Goal: Information Seeking & Learning: Learn about a topic

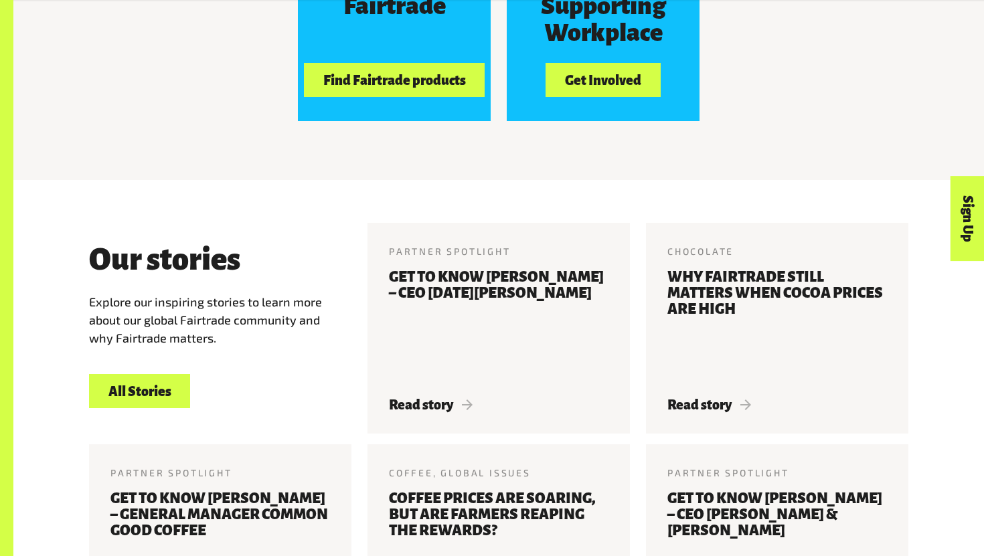
scroll to position [1395, 0]
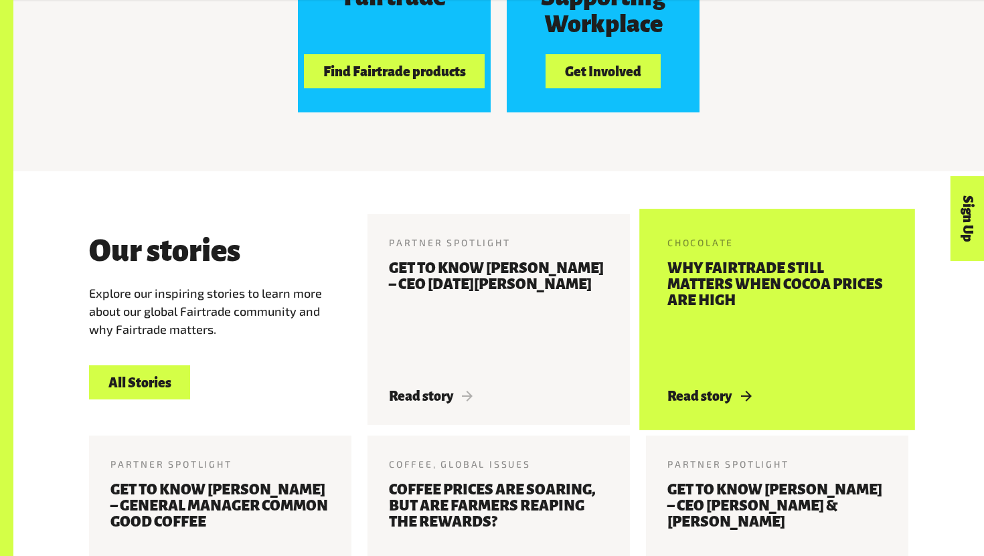
click at [720, 367] on h3 "Why Fairtrade still matters when cocoa prices are high" at bounding box center [777, 316] width 220 height 112
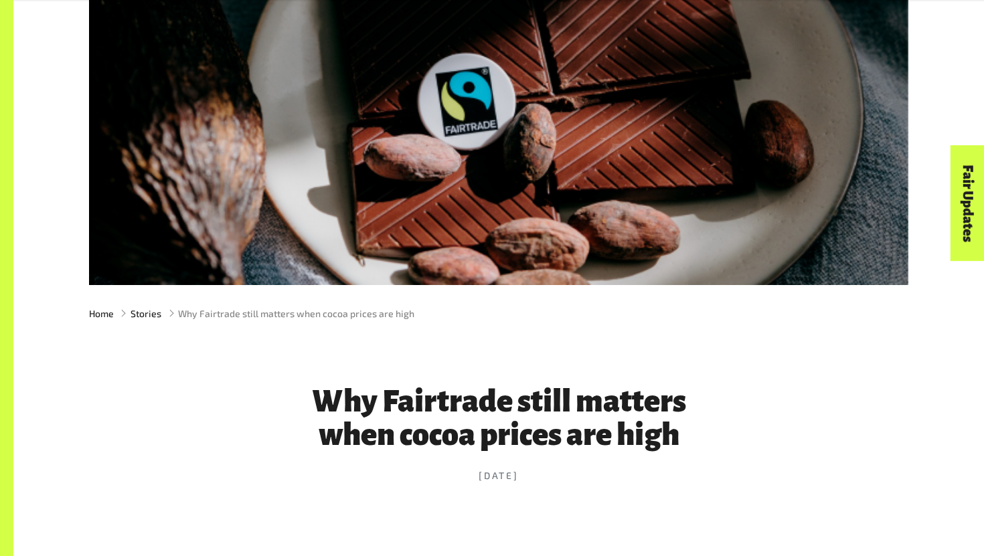
scroll to position [422, 0]
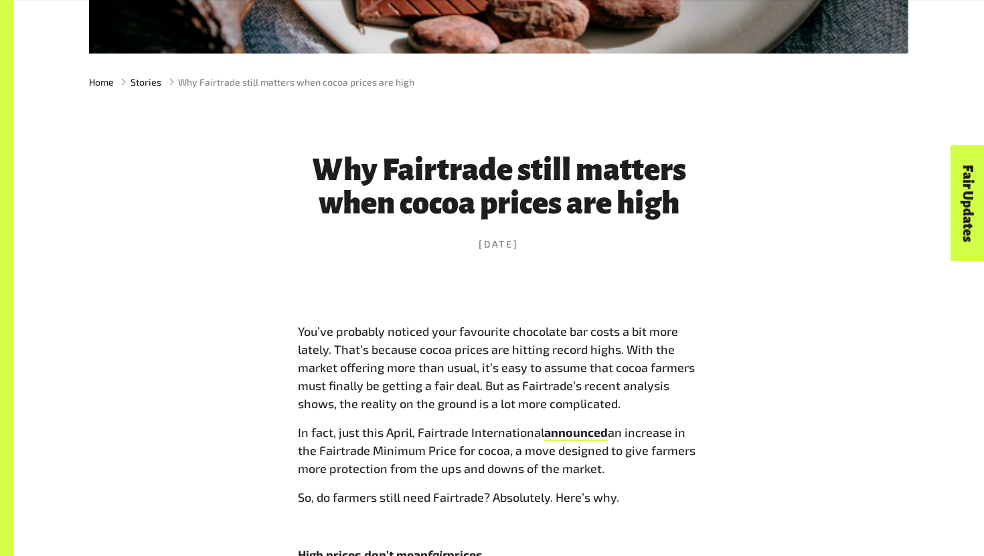
click at [666, 207] on h1 "Why Fairtrade still matters when cocoa prices are high" at bounding box center [499, 186] width 402 height 67
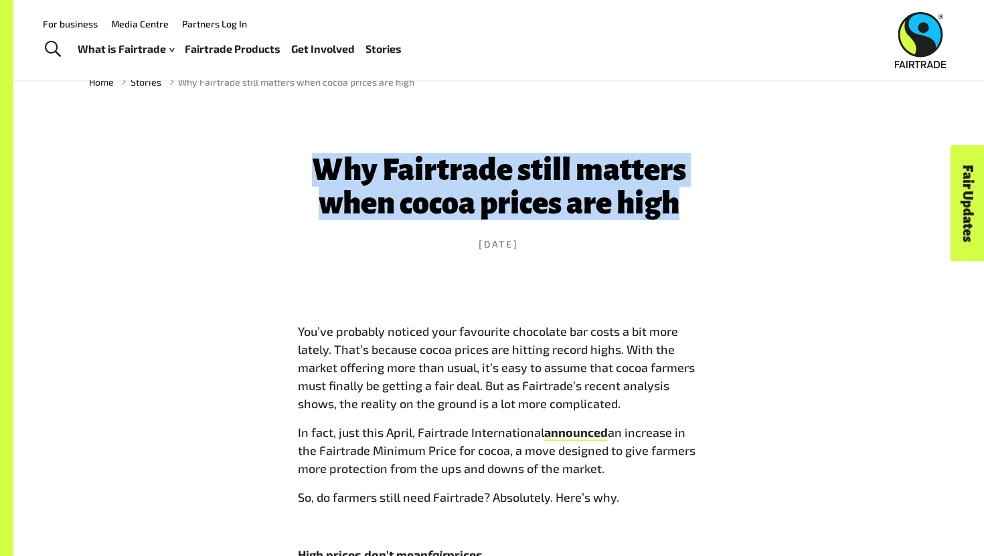
drag, startPoint x: 674, startPoint y: 209, endPoint x: 324, endPoint y: 185, distance: 350.9
click at [323, 184] on h1 "Why Fairtrade still matters when cocoa prices are high" at bounding box center [499, 186] width 402 height 67
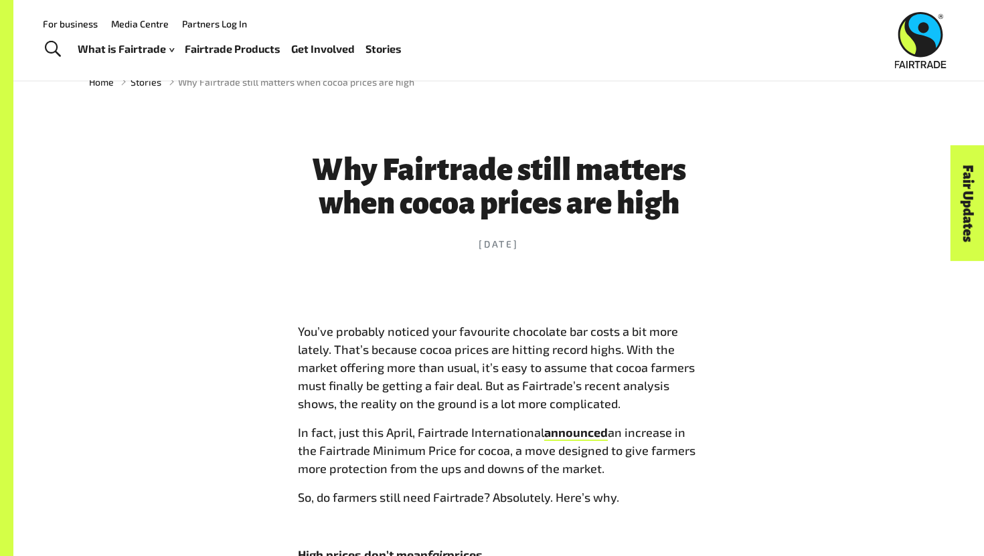
click at [350, 179] on h1 "Why Fairtrade still matters when cocoa prices are high" at bounding box center [499, 186] width 402 height 67
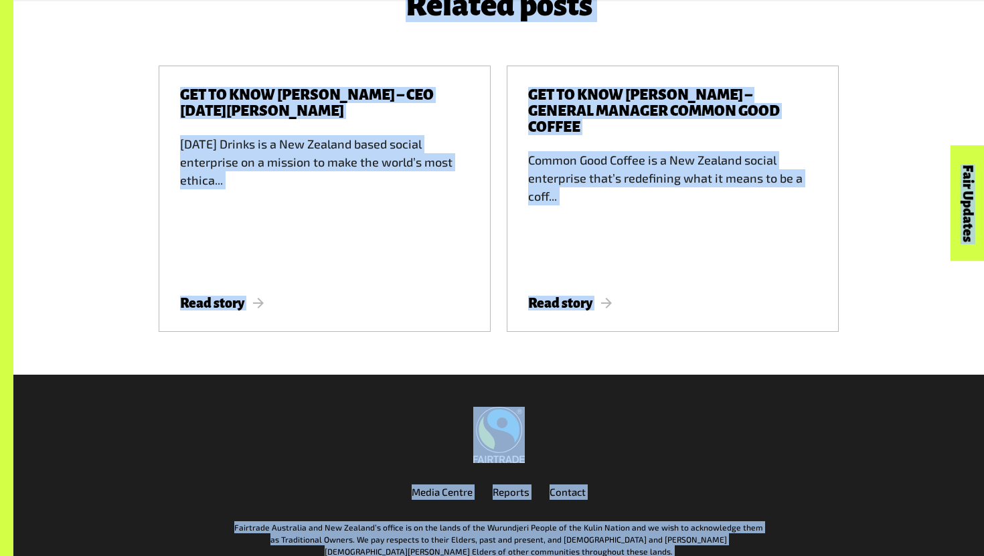
scroll to position [3443, 0]
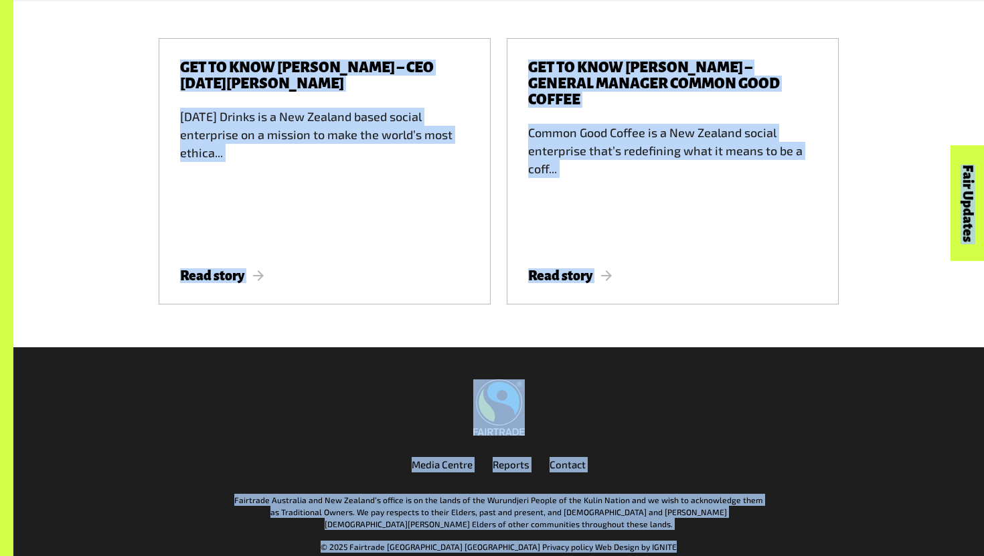
drag, startPoint x: 297, startPoint y: 324, endPoint x: 667, endPoint y: 556, distance: 436.6
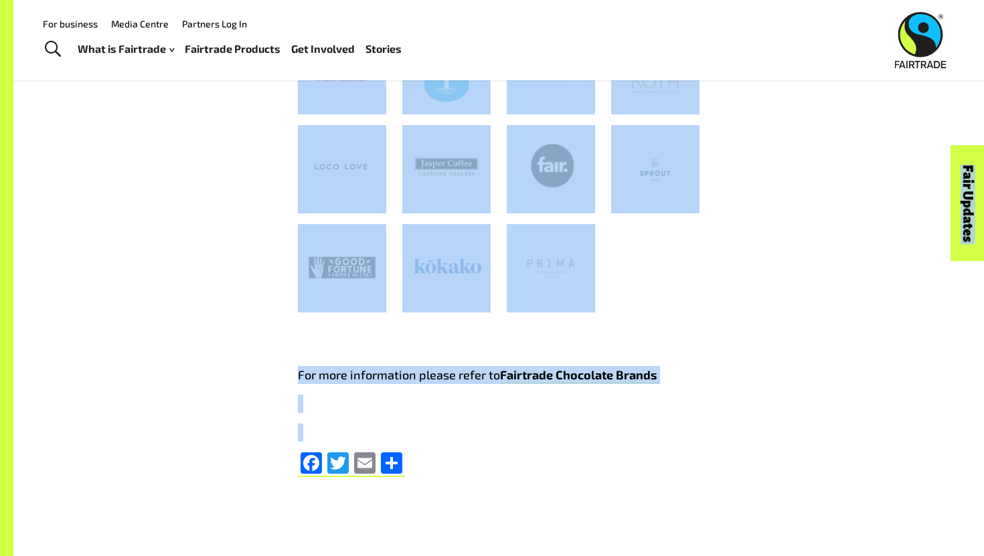
scroll to position [2703, 0]
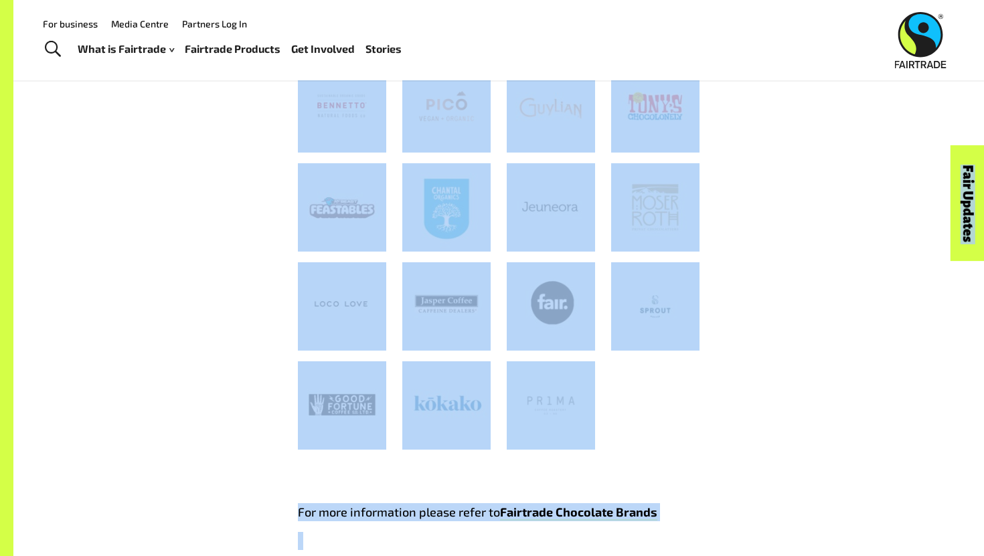
click at [693, 307] on img at bounding box center [655, 306] width 88 height 88
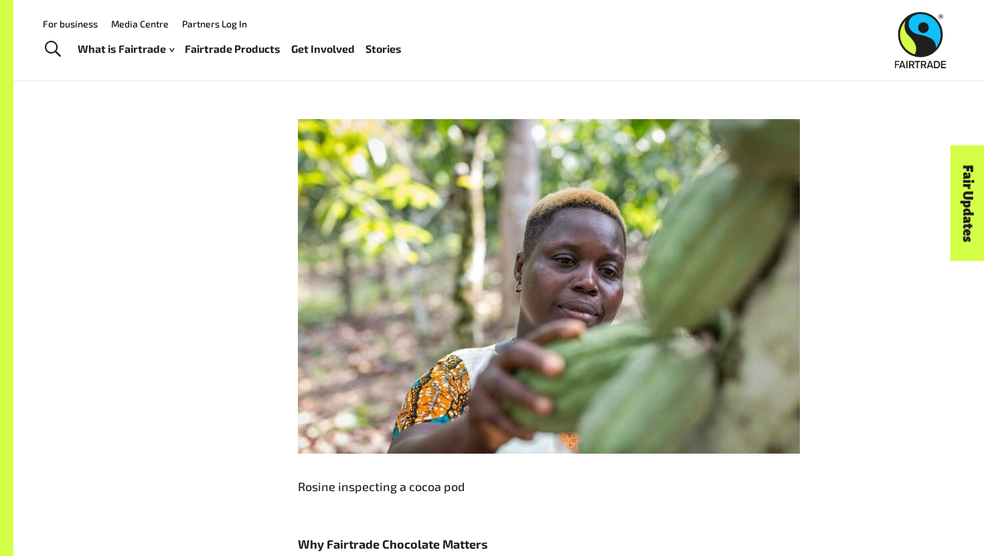
scroll to position [2006, 0]
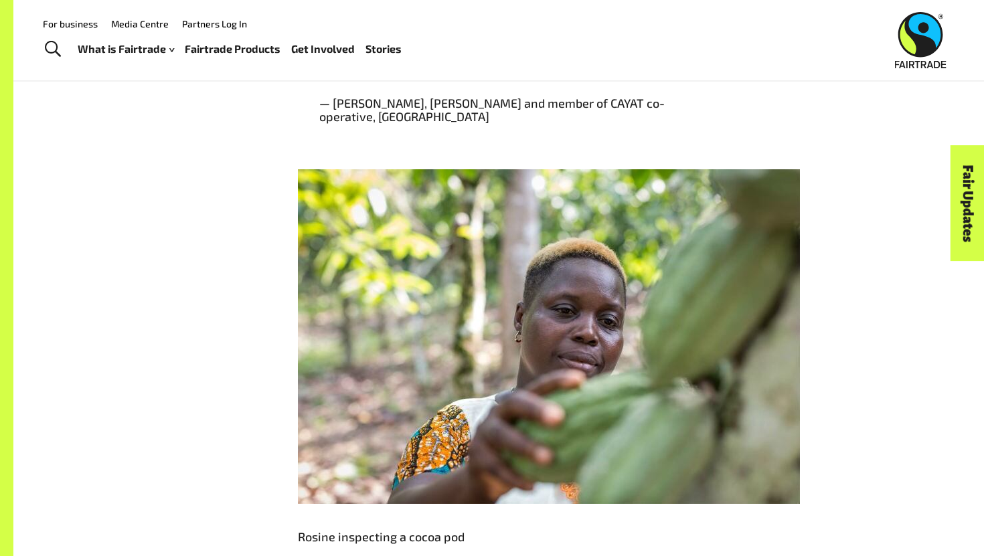
drag, startPoint x: 270, startPoint y: 190, endPoint x: 580, endPoint y: 359, distance: 352.8
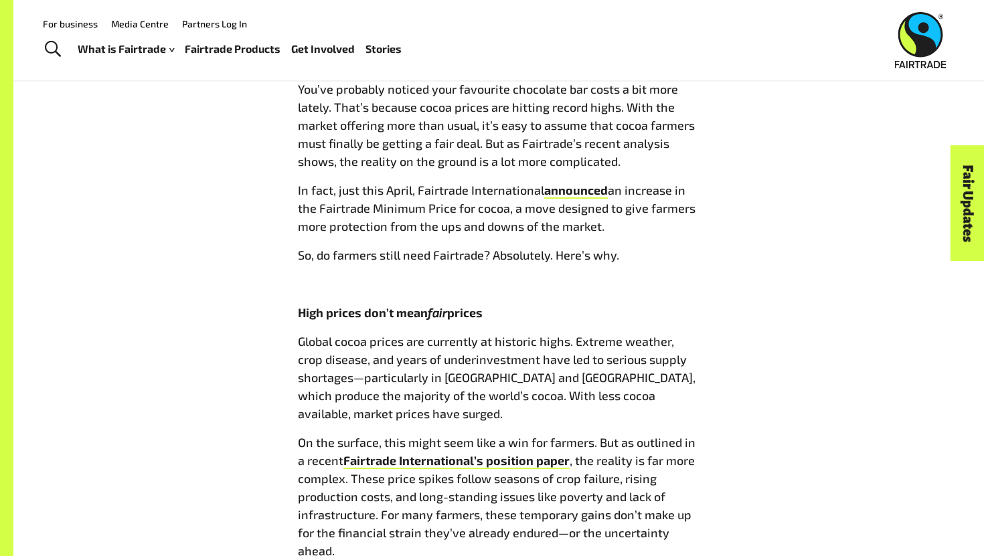
scroll to position [653, 0]
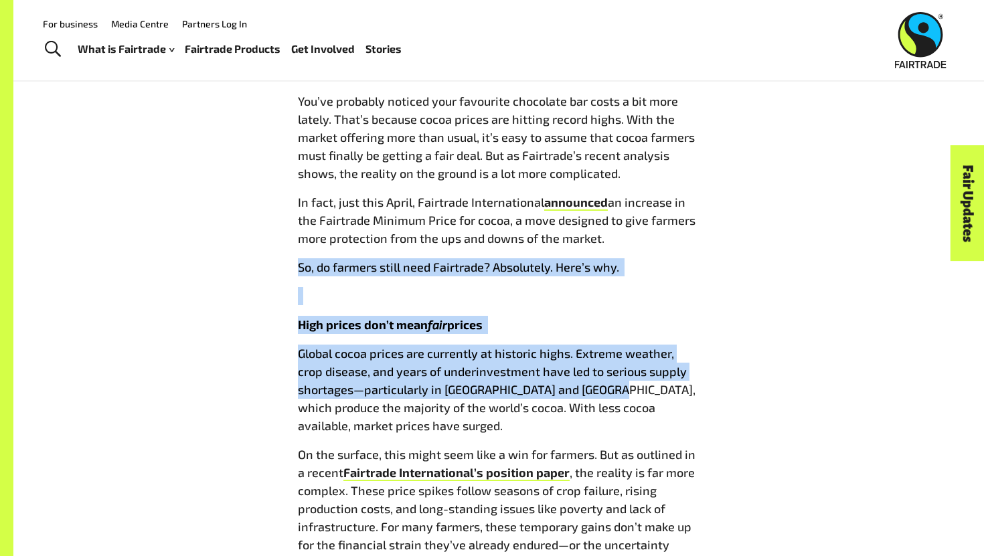
drag, startPoint x: 604, startPoint y: 397, endPoint x: 422, endPoint y: 256, distance: 230.5
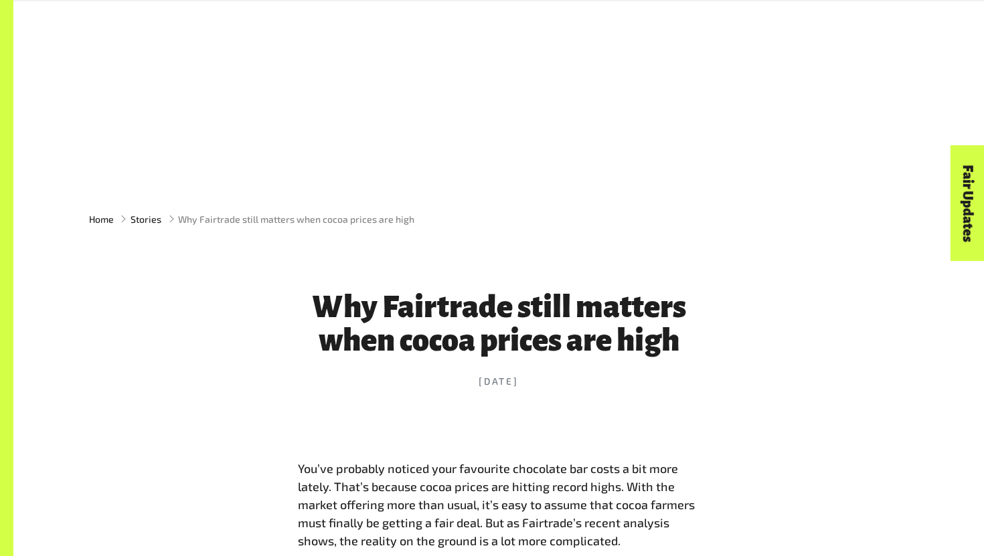
scroll to position [342, 0]
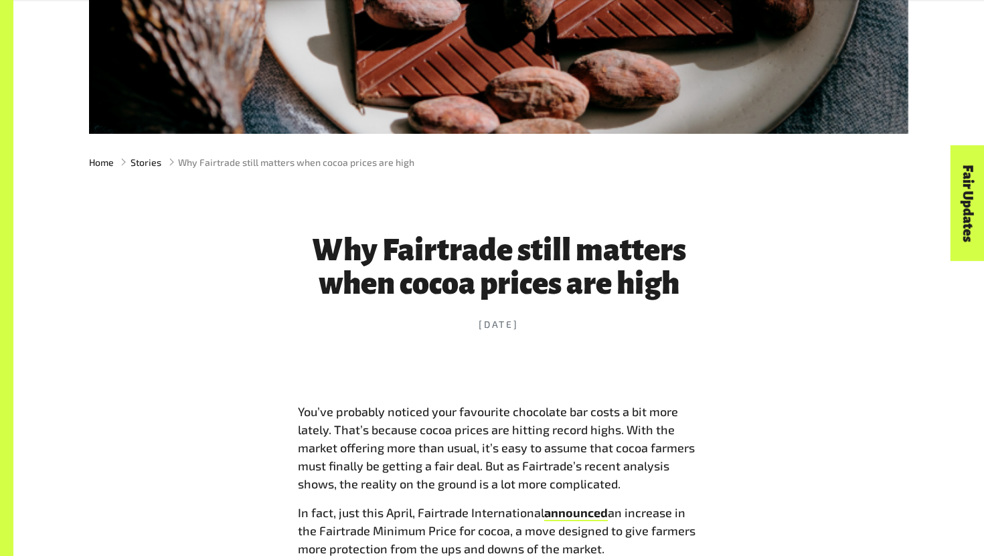
click at [421, 248] on h1 "Why Fairtrade still matters when cocoa prices are high" at bounding box center [499, 267] width 402 height 67
